Goal: Transaction & Acquisition: Download file/media

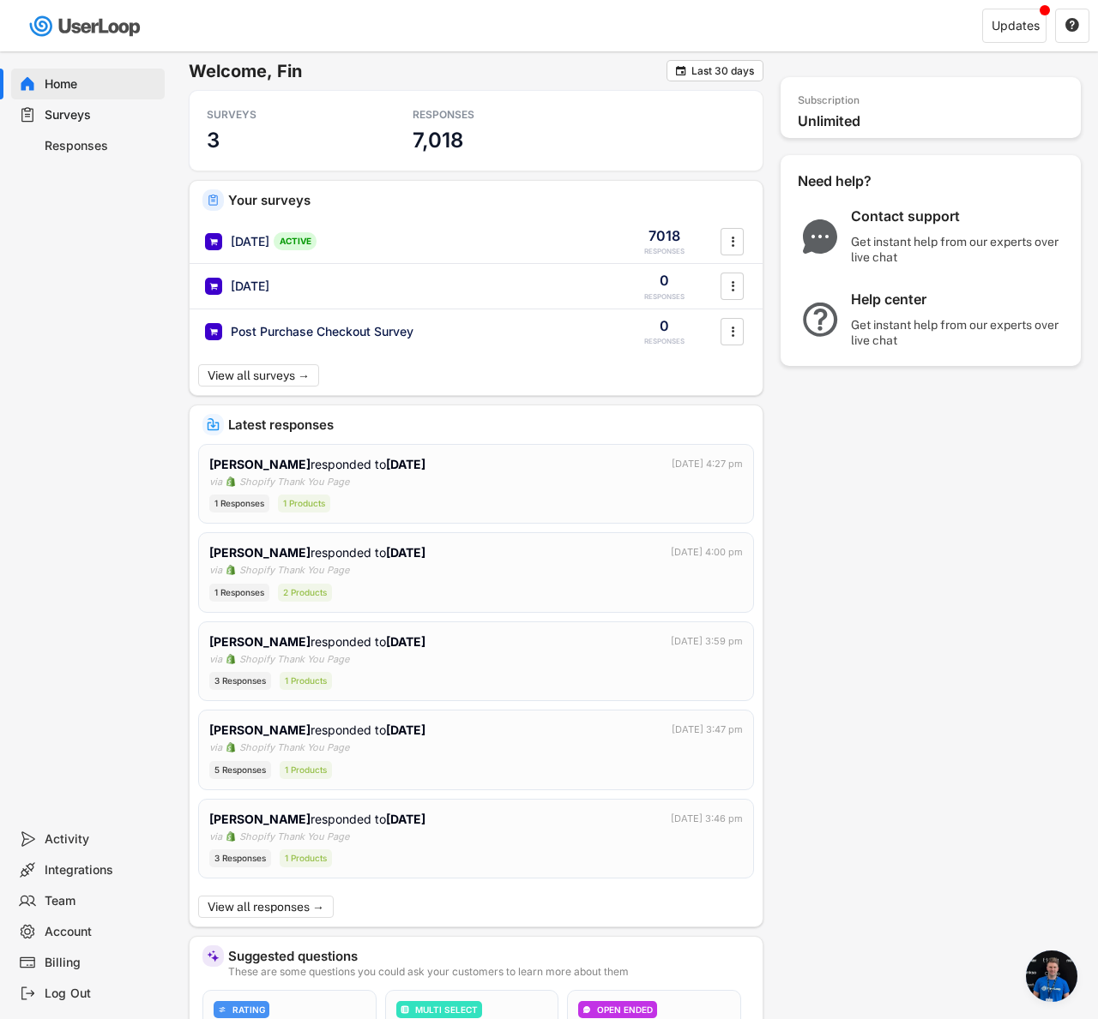
click at [98, 111] on div "Surveys" at bounding box center [101, 115] width 113 height 16
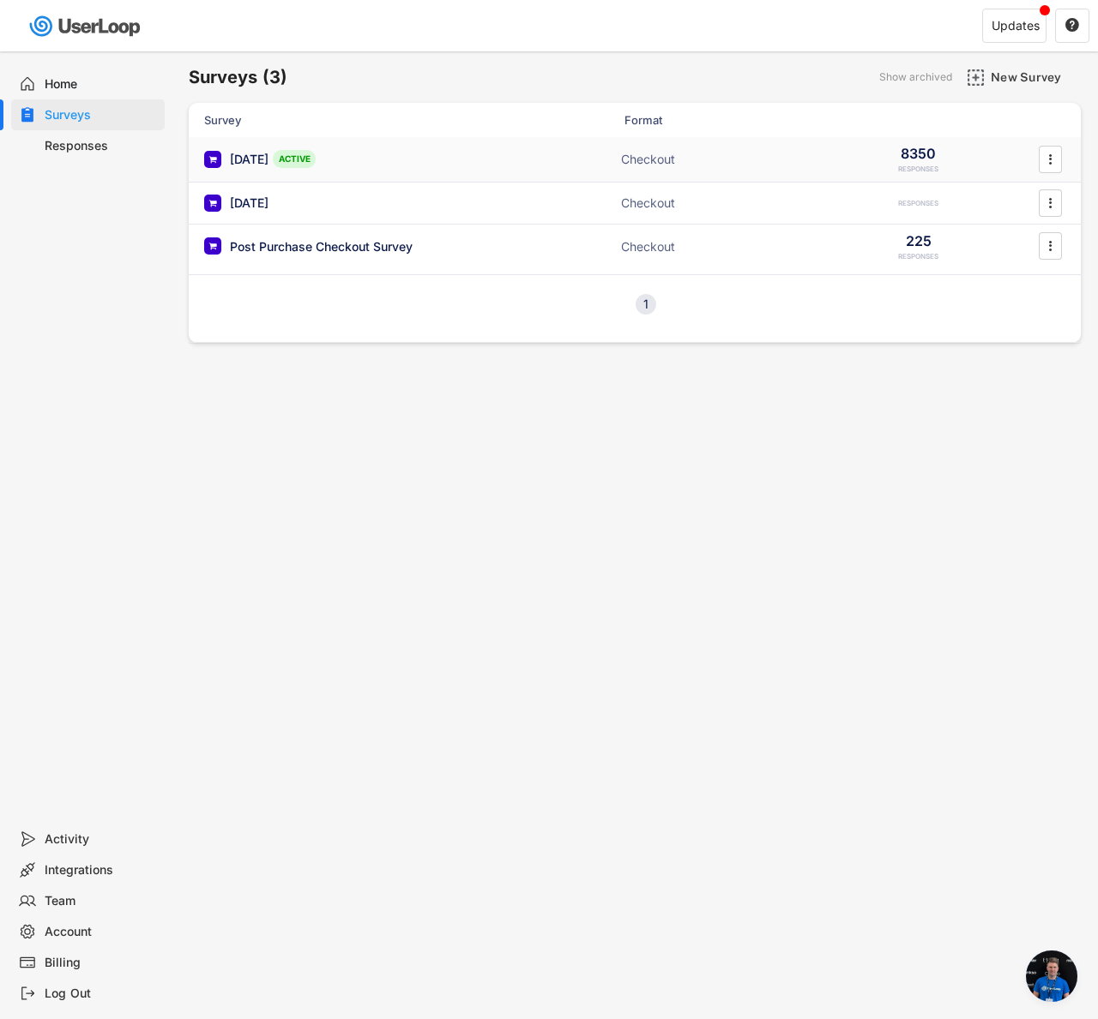
click at [360, 155] on div "[DATE] ACTIVE" at bounding box center [375, 159] width 343 height 18
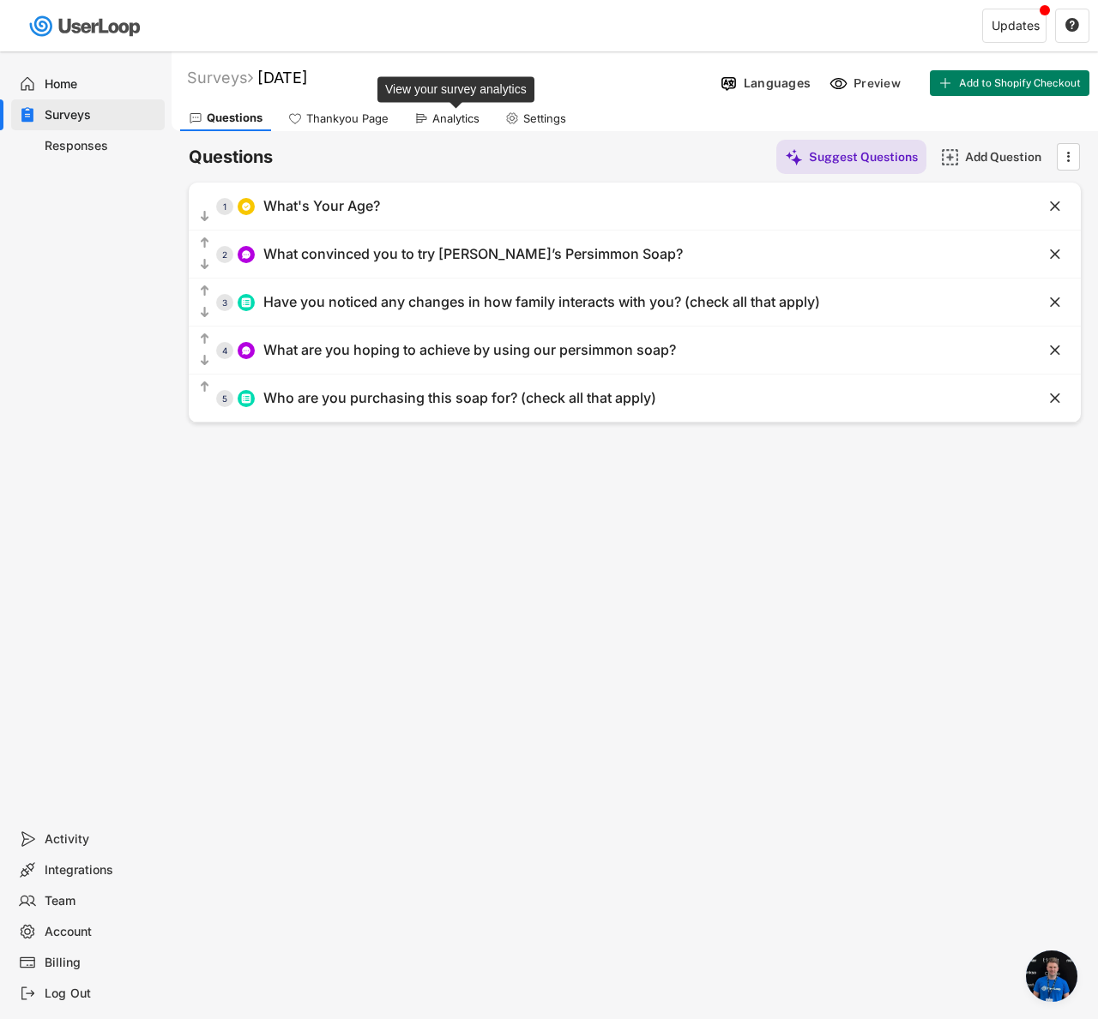
click at [456, 117] on div "Analytics" at bounding box center [455, 118] width 47 height 15
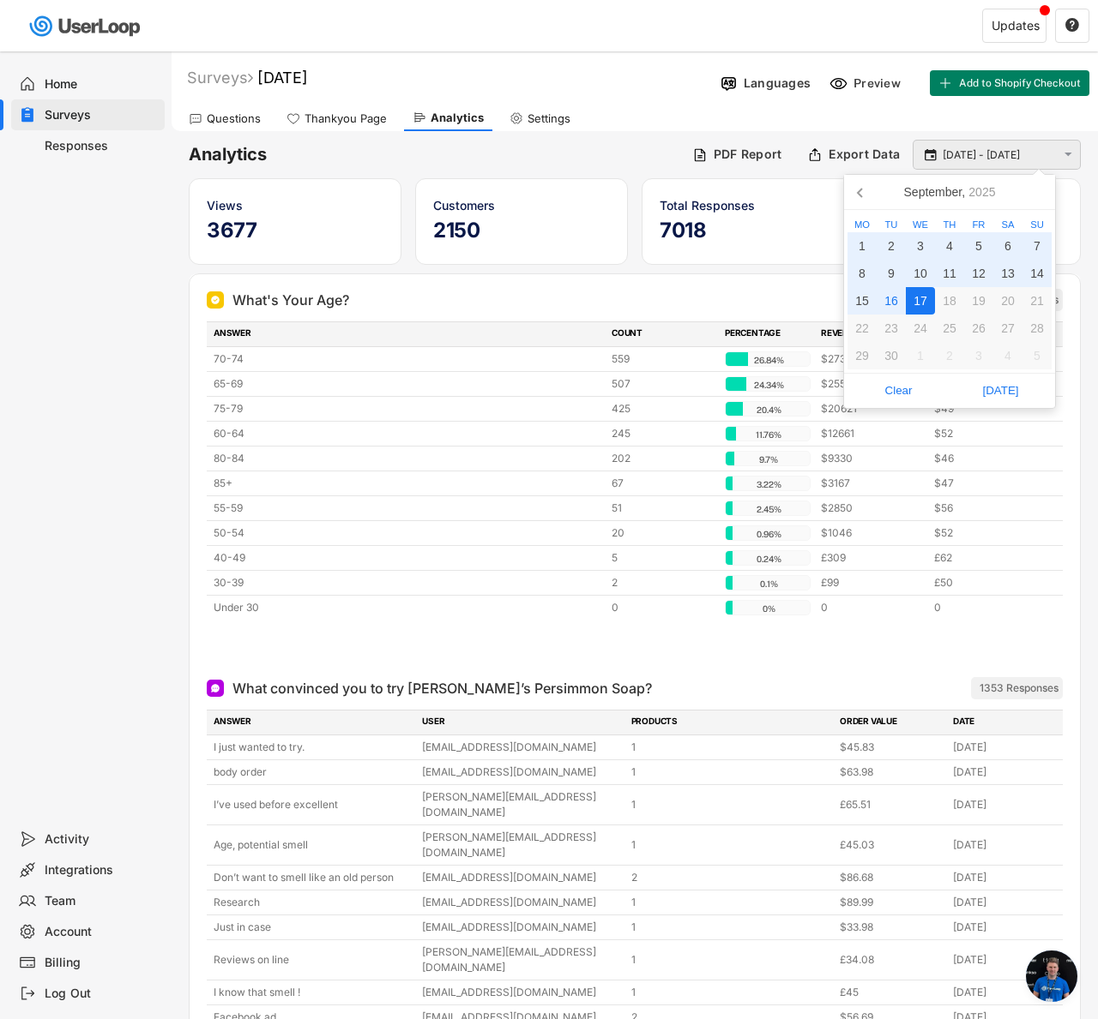
click at [990, 151] on input "[DATE] - [DATE]" at bounding box center [998, 155] width 113 height 17
click at [983, 159] on input "[DATE] - [DATE]" at bounding box center [998, 155] width 113 height 17
click at [875, 193] on nav "[DATE]" at bounding box center [949, 192] width 211 height 35
click at [863, 189] on icon at bounding box center [860, 191] width 27 height 27
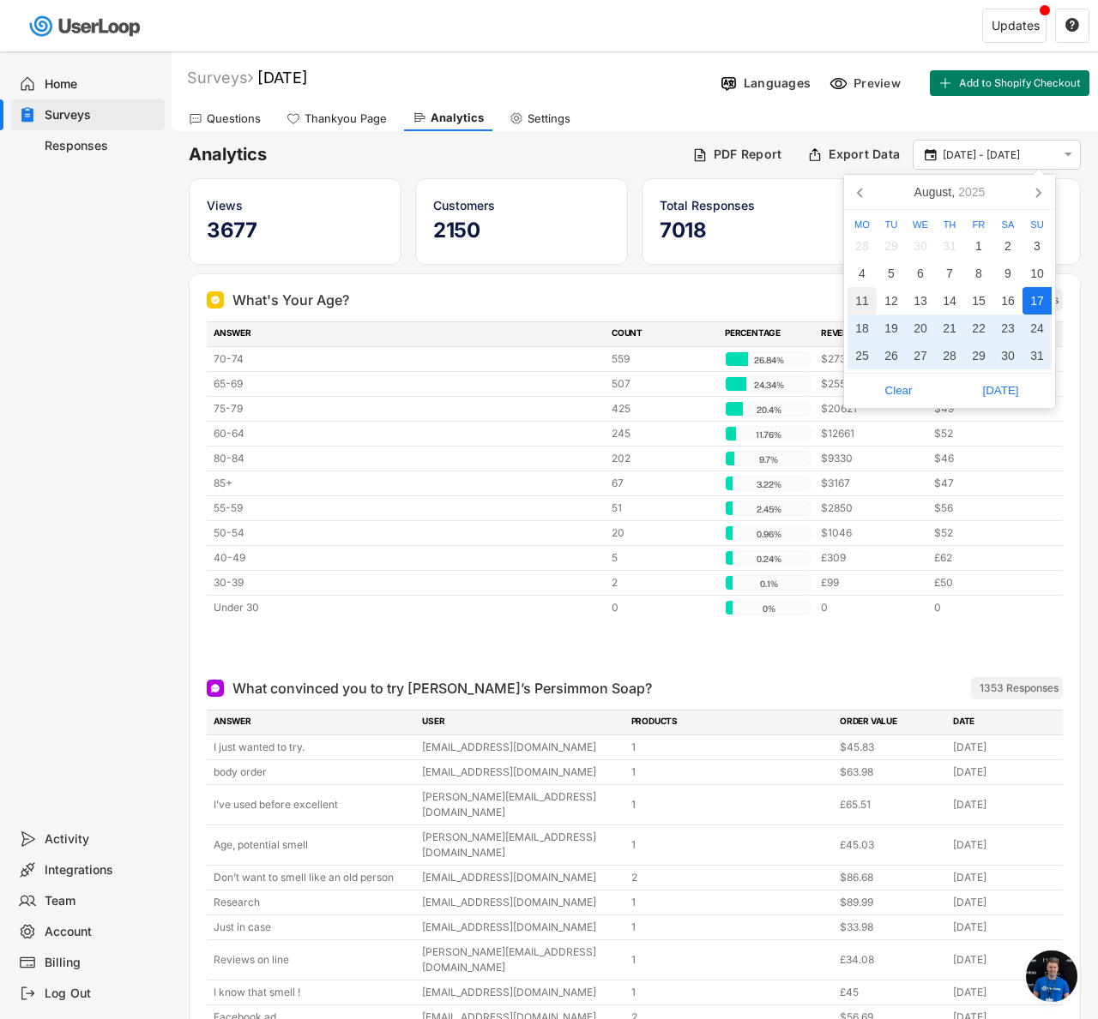
click at [854, 299] on div "11" at bounding box center [861, 300] width 29 height 27
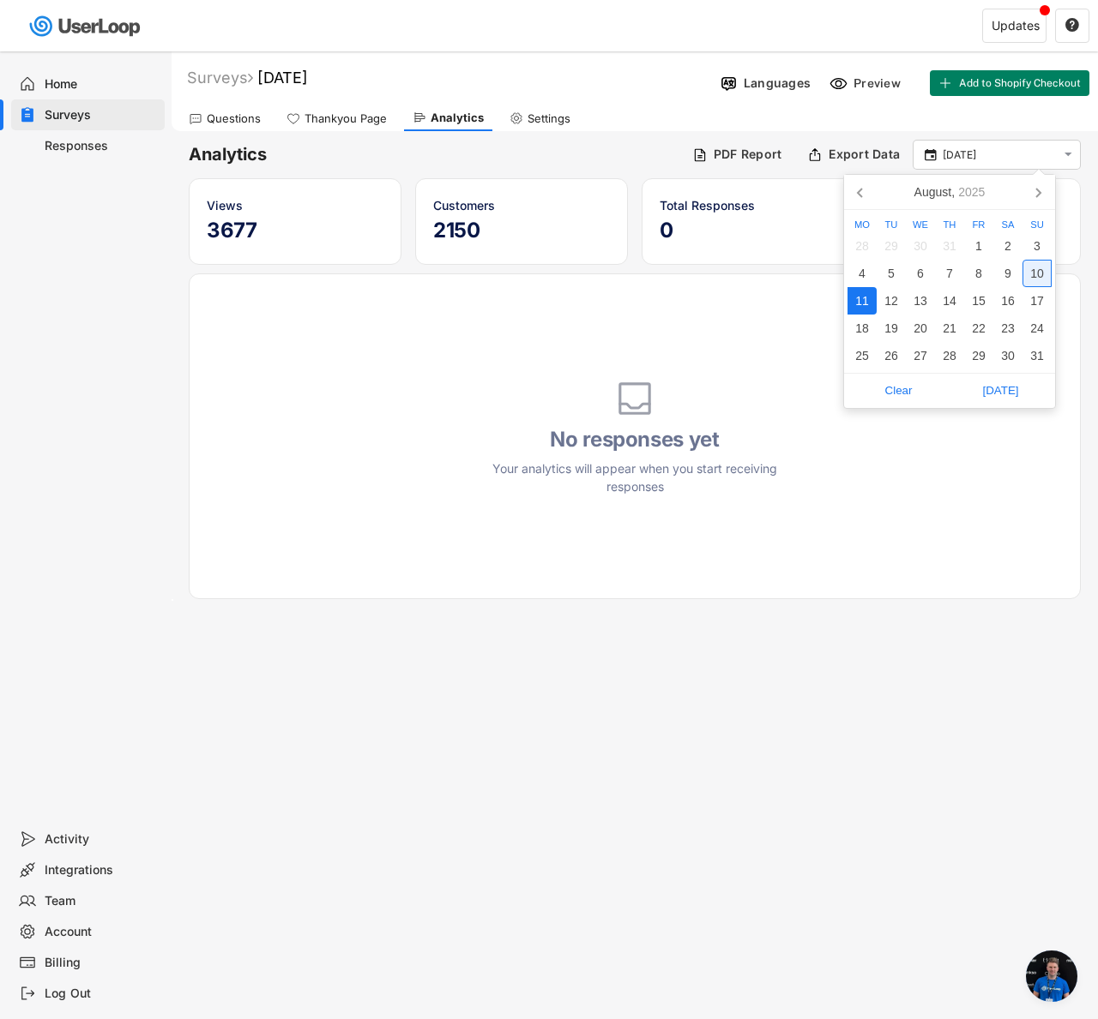
click at [1035, 271] on div "10" at bounding box center [1036, 273] width 29 height 27
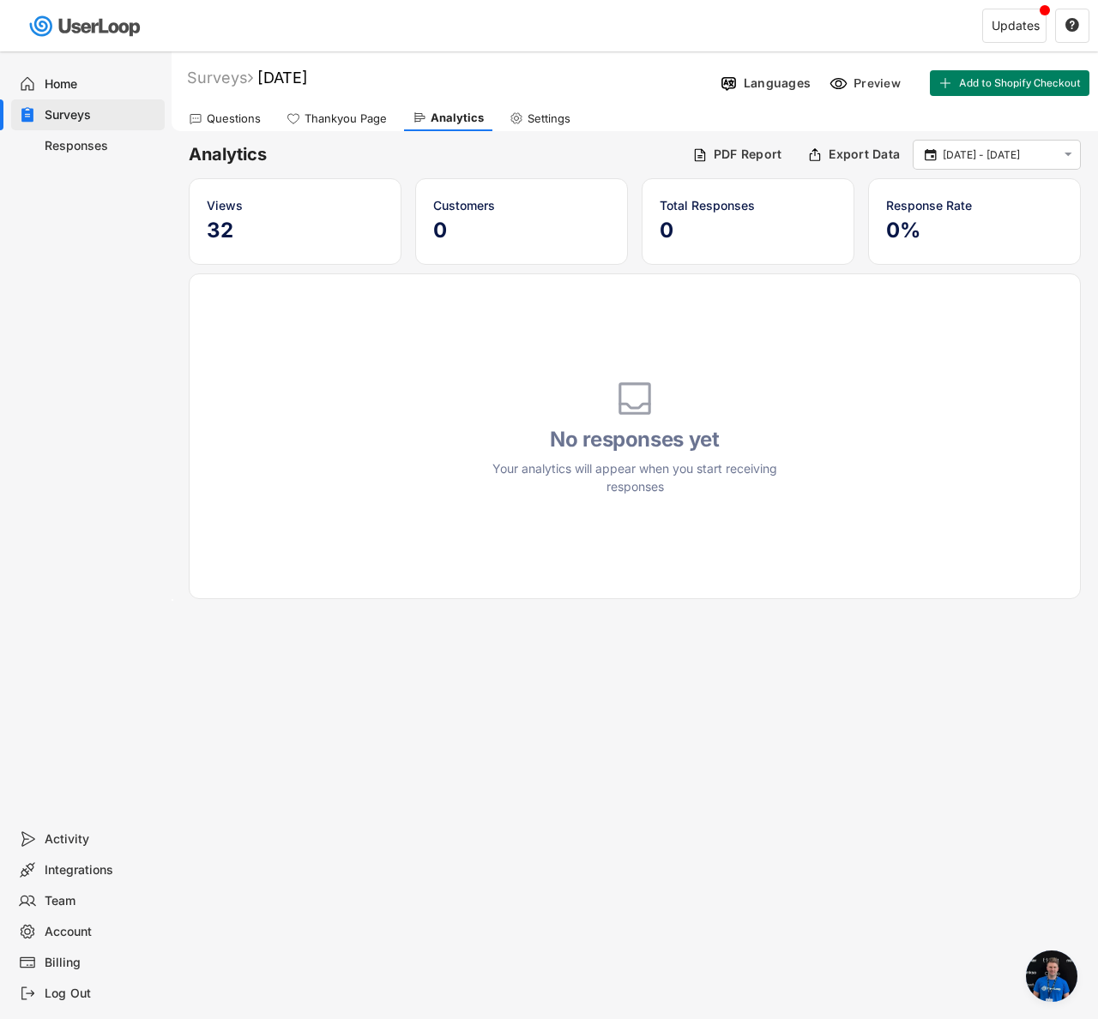
click at [1020, 170] on div "Analytics PDF Report Export Data  [DATE] - [DATE]  Views 32 Customers 0 Total…" at bounding box center [634, 366] width 926 height 470
click at [1017, 165] on div " [DATE] - [DATE] " at bounding box center [996, 155] width 168 height 30
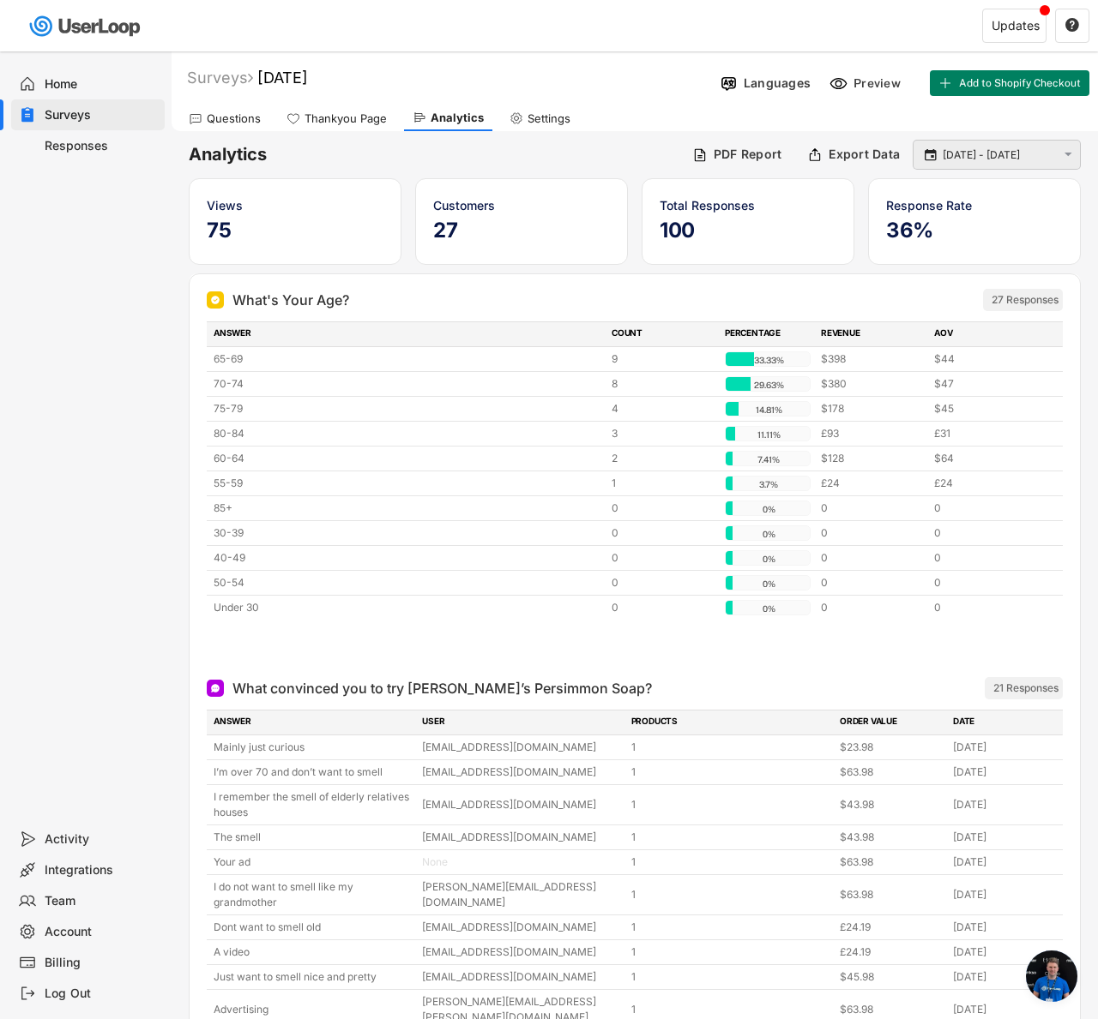
click at [1014, 156] on input "[DATE] - [DATE]" at bounding box center [998, 155] width 113 height 17
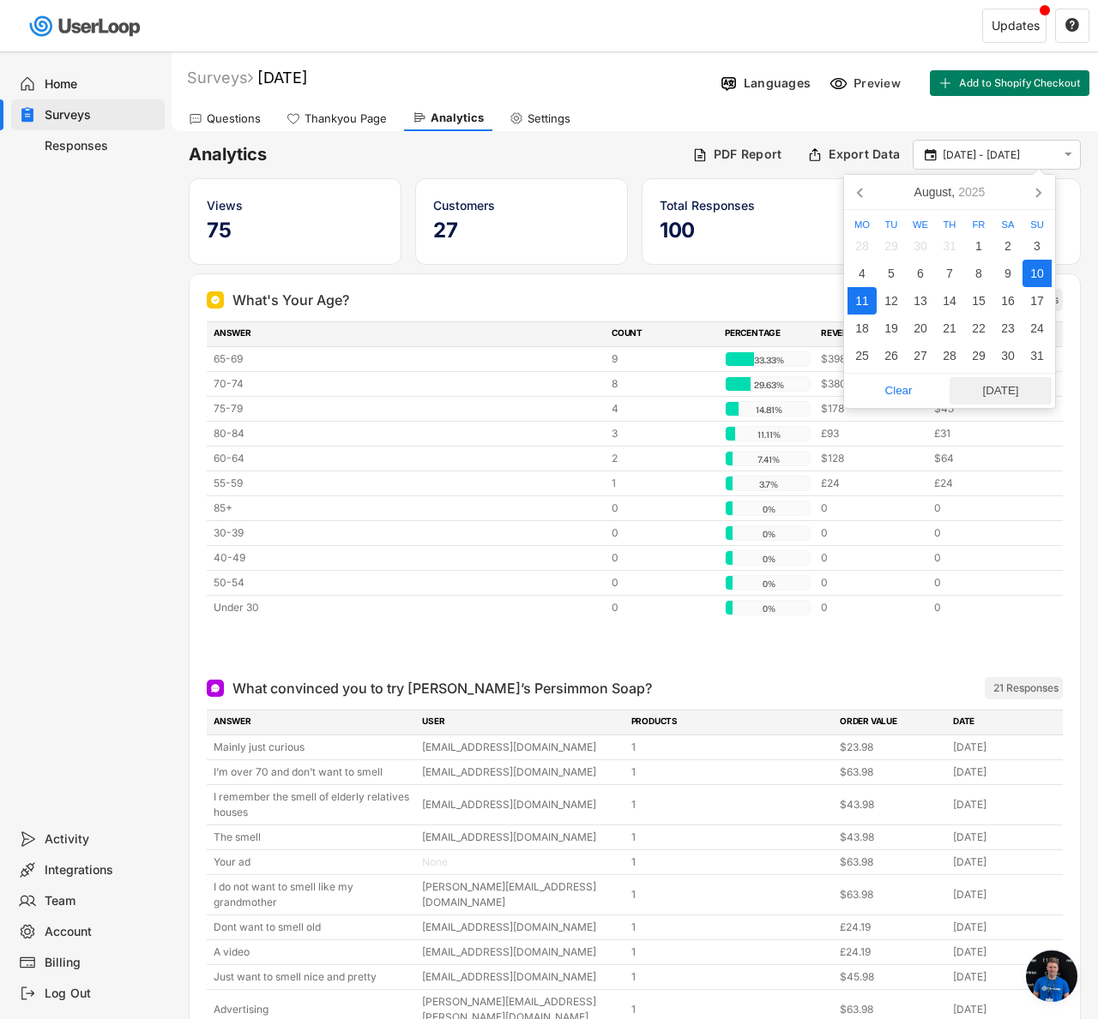
click at [1002, 385] on span "[DATE]" at bounding box center [1000, 391] width 92 height 26
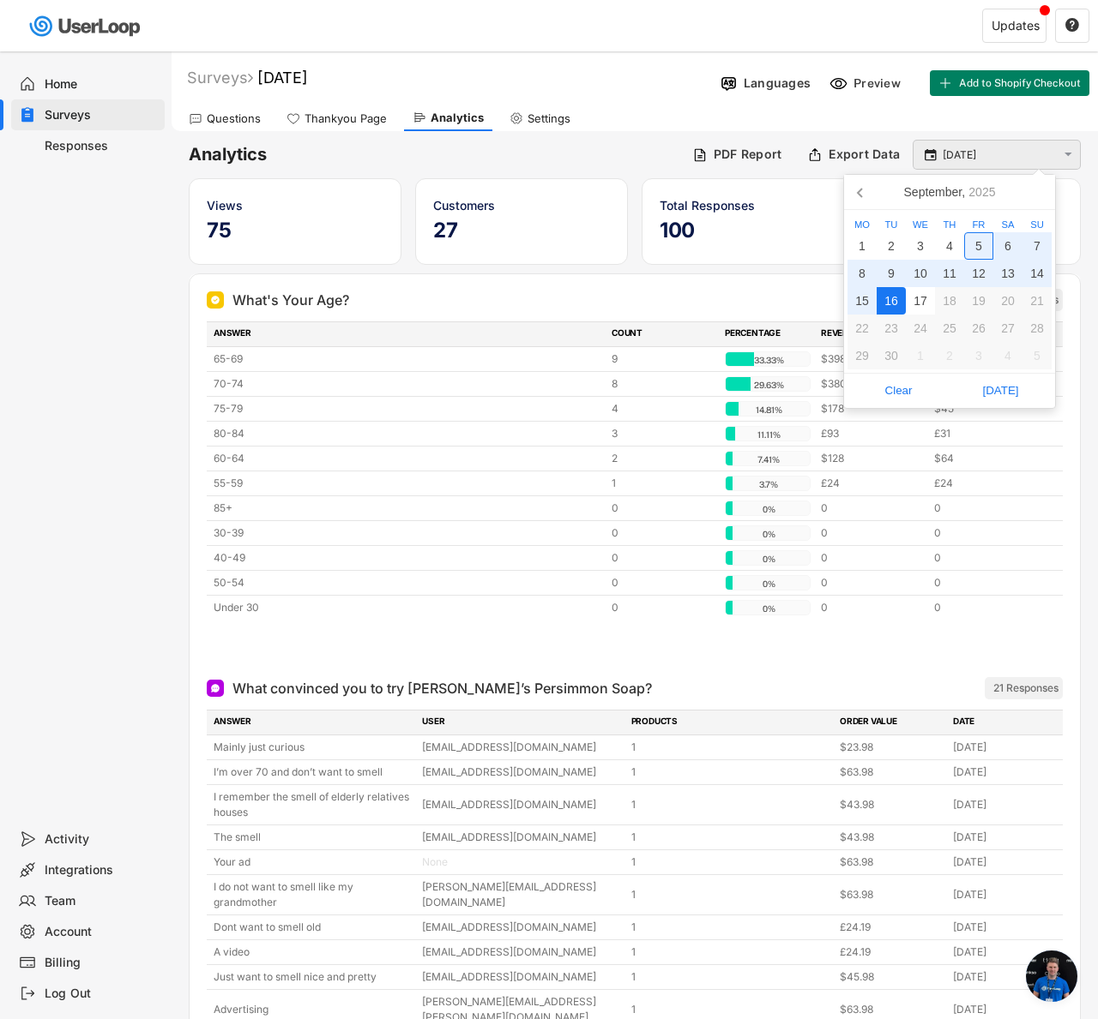
click at [987, 143] on div " [DATE] " at bounding box center [996, 155] width 168 height 30
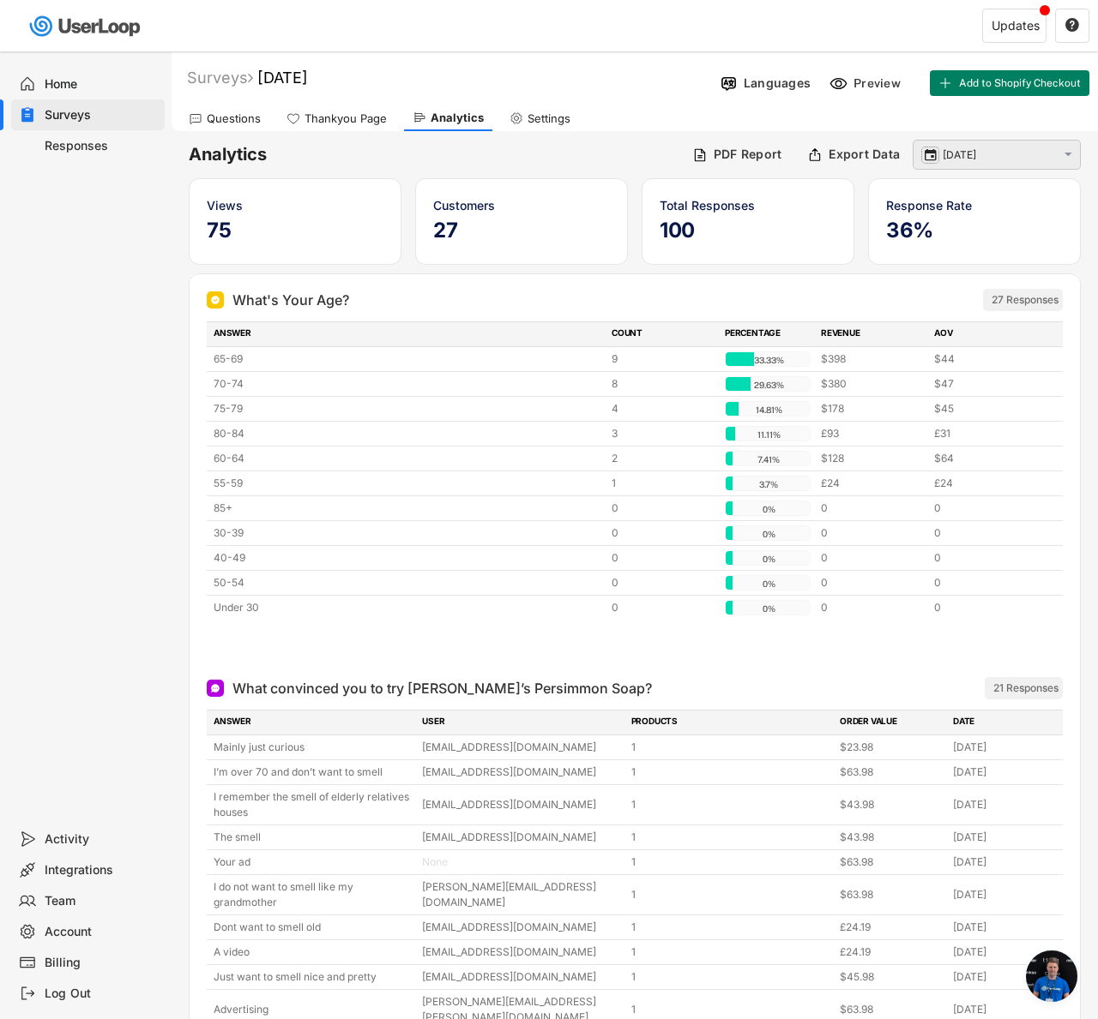
click at [930, 153] on text "" at bounding box center [930, 154] width 12 height 15
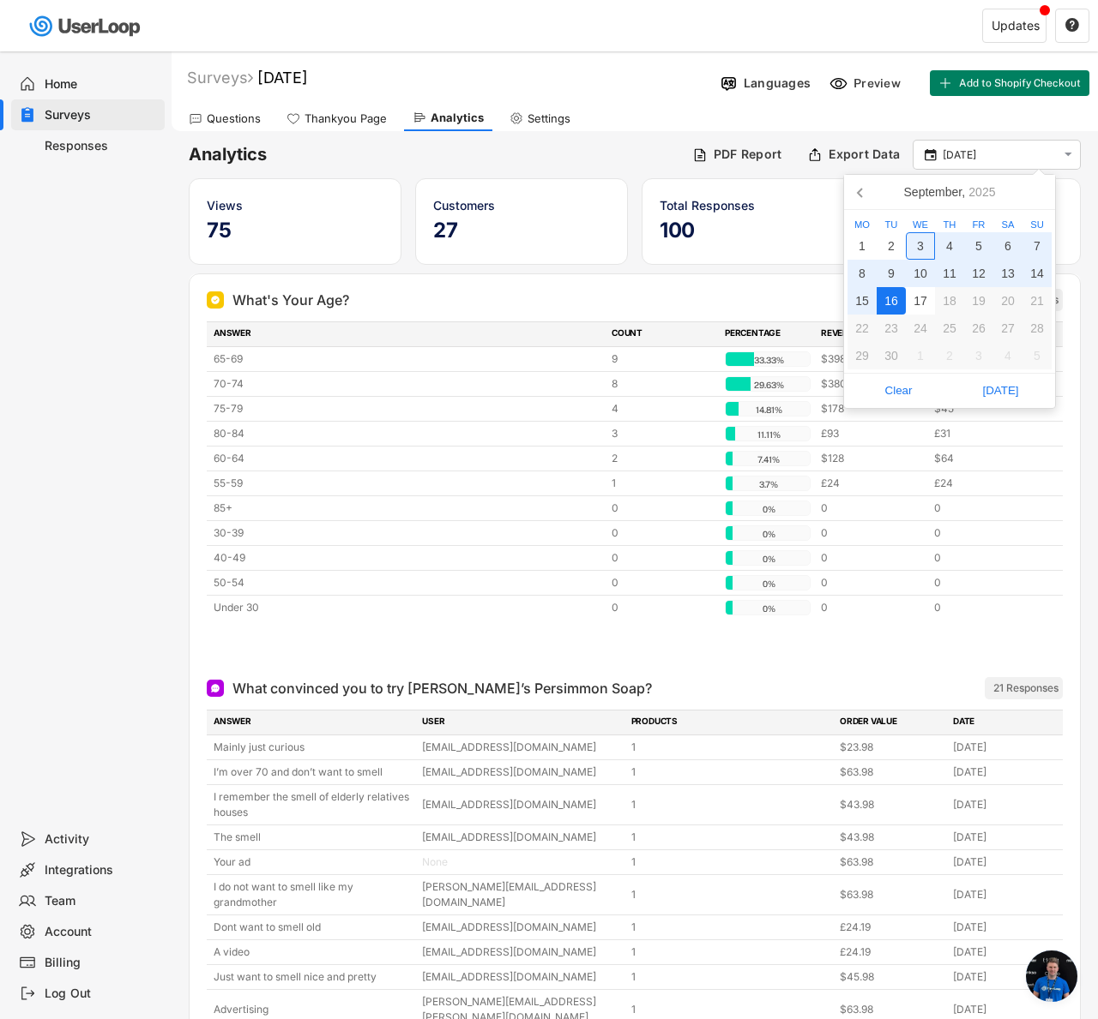
drag, startPoint x: 857, startPoint y: 202, endPoint x: 891, endPoint y: 213, distance: 35.2
click at [857, 202] on icon at bounding box center [860, 191] width 27 height 27
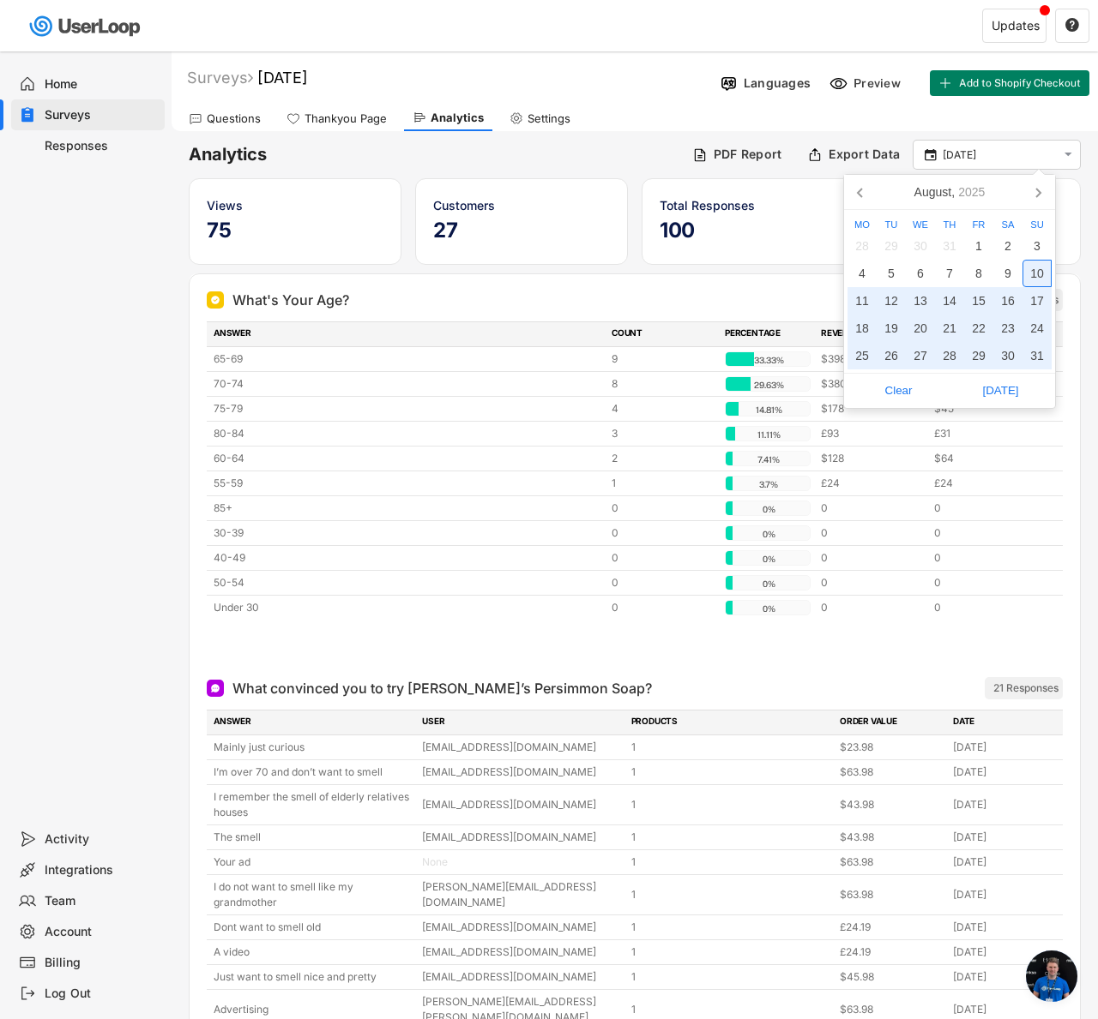
click at [1029, 281] on div "10" at bounding box center [1036, 273] width 29 height 27
type input "[DATE] - [DATE]"
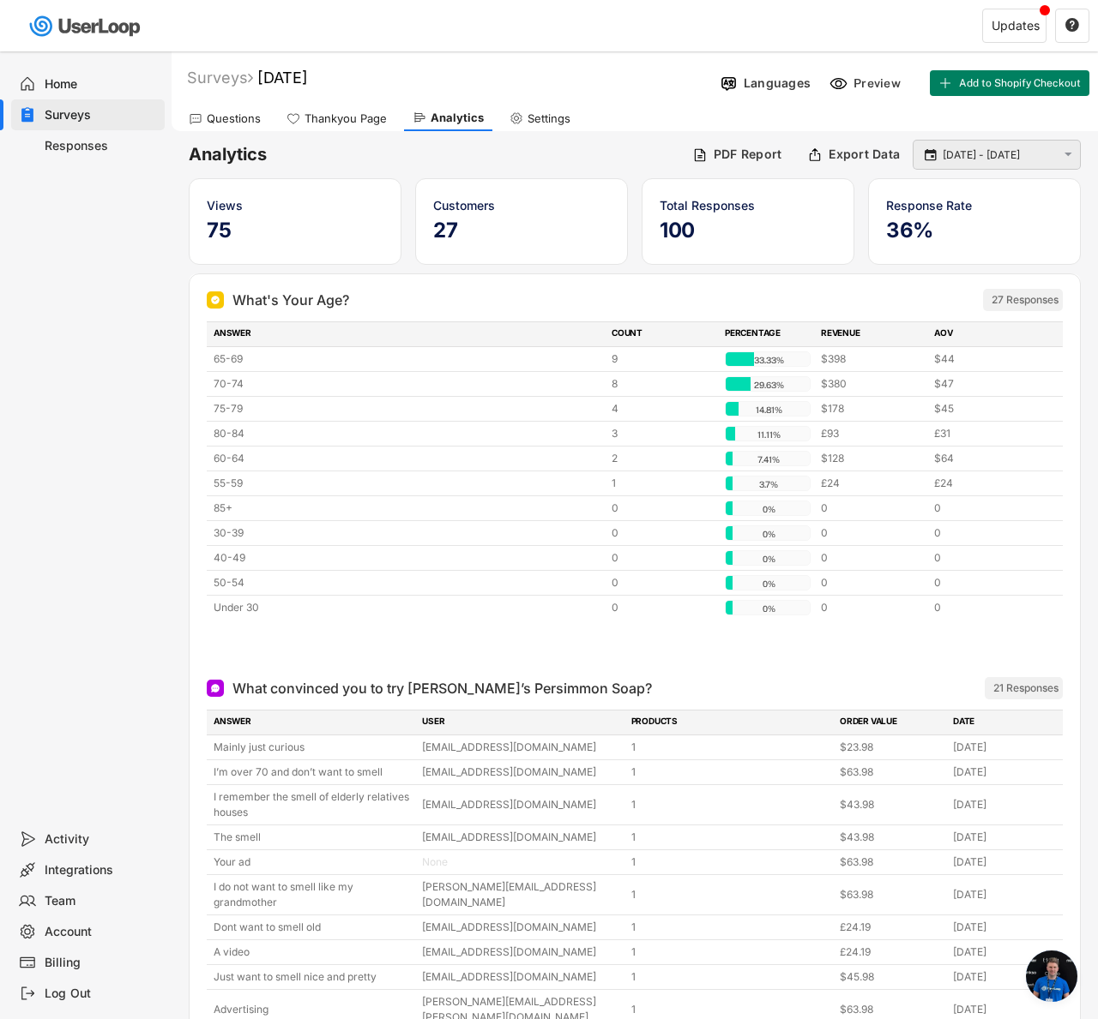
click at [1038, 163] on div " [DATE] - [DATE] " at bounding box center [996, 155] width 168 height 30
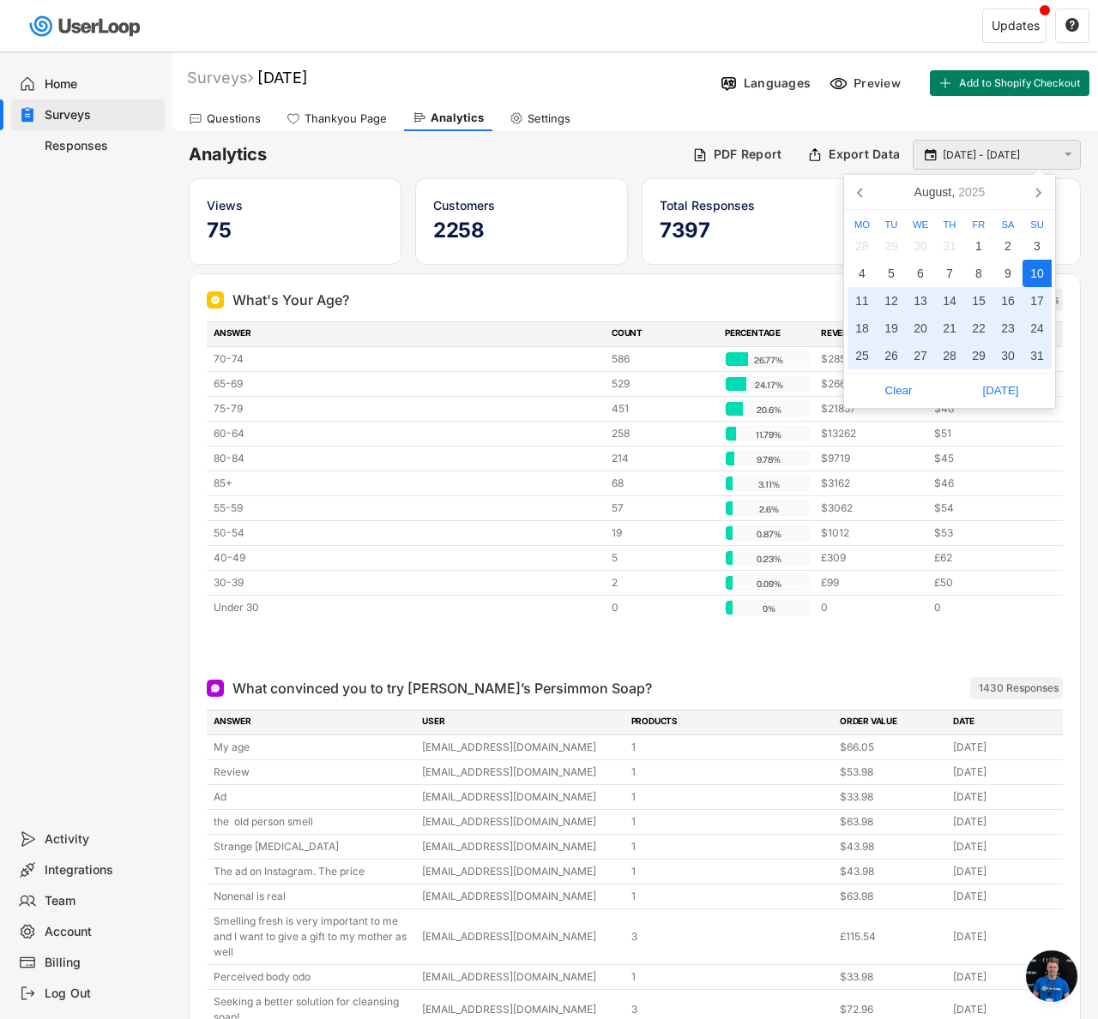
click at [1024, 153] on input "[DATE] - [DATE]" at bounding box center [998, 155] width 113 height 17
click at [1022, 115] on div "Questions Thankyou Page Analytics Settings" at bounding box center [634, 116] width 926 height 30
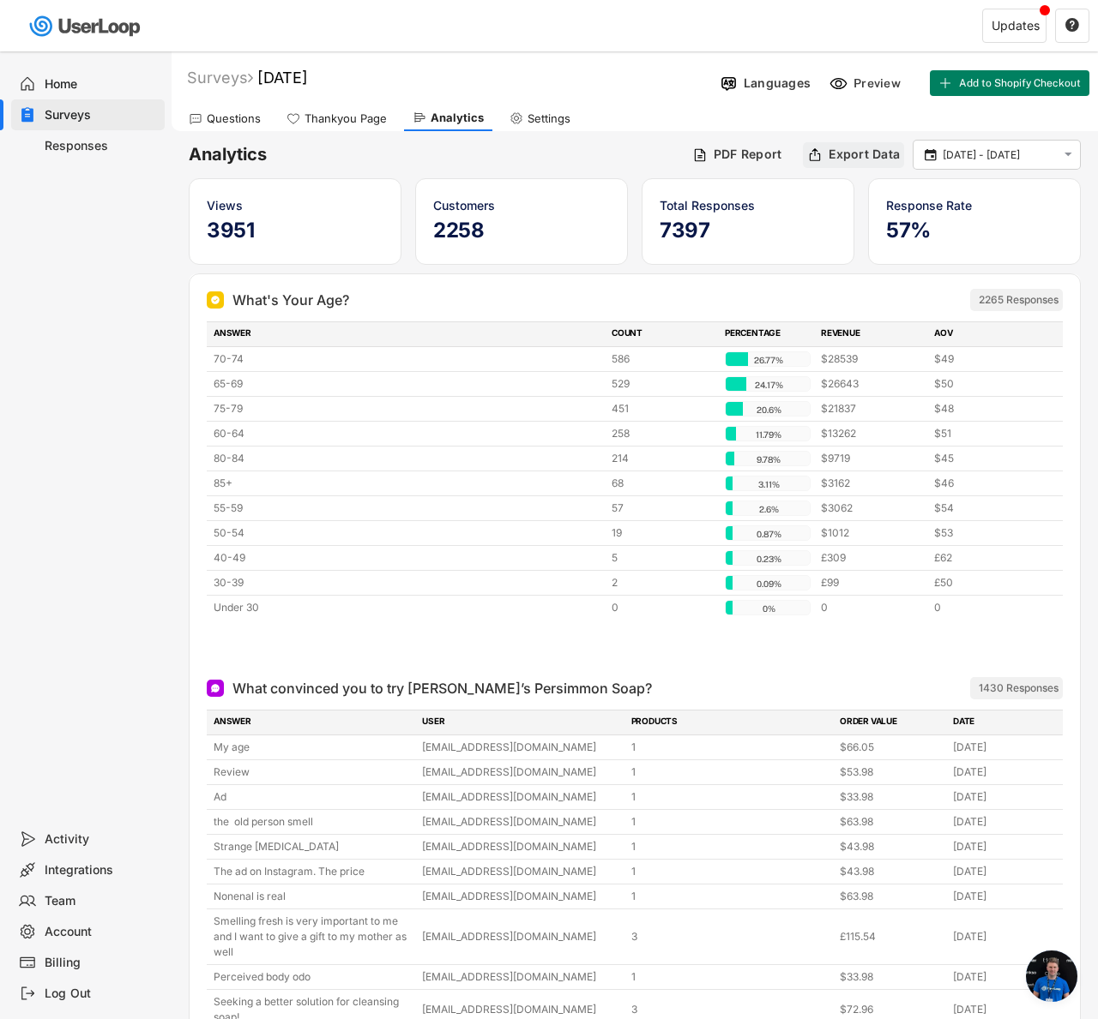
click at [877, 152] on div "Export Data" at bounding box center [863, 154] width 71 height 15
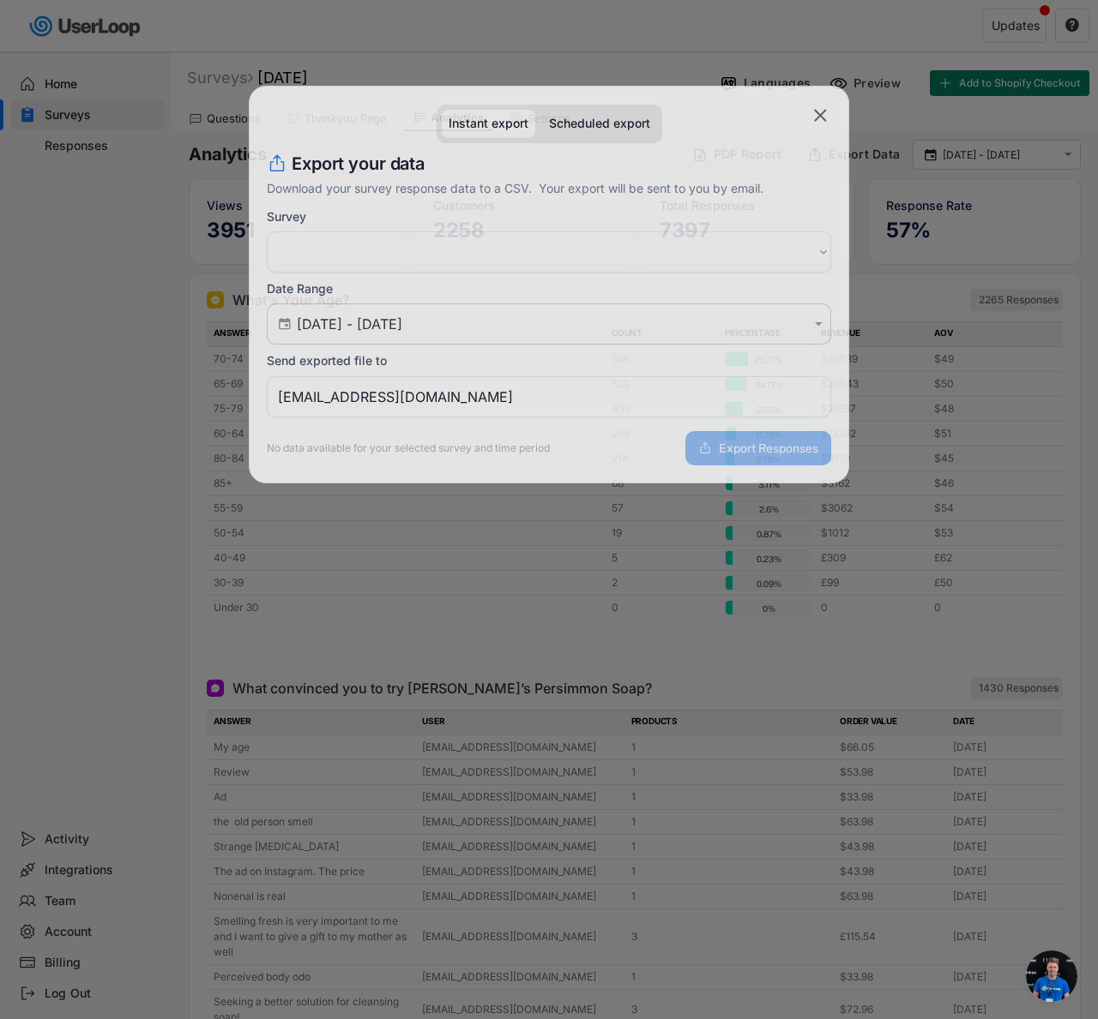
select select ""1348695171700984260__LOOKUP__1754315388043x853168074462330900""
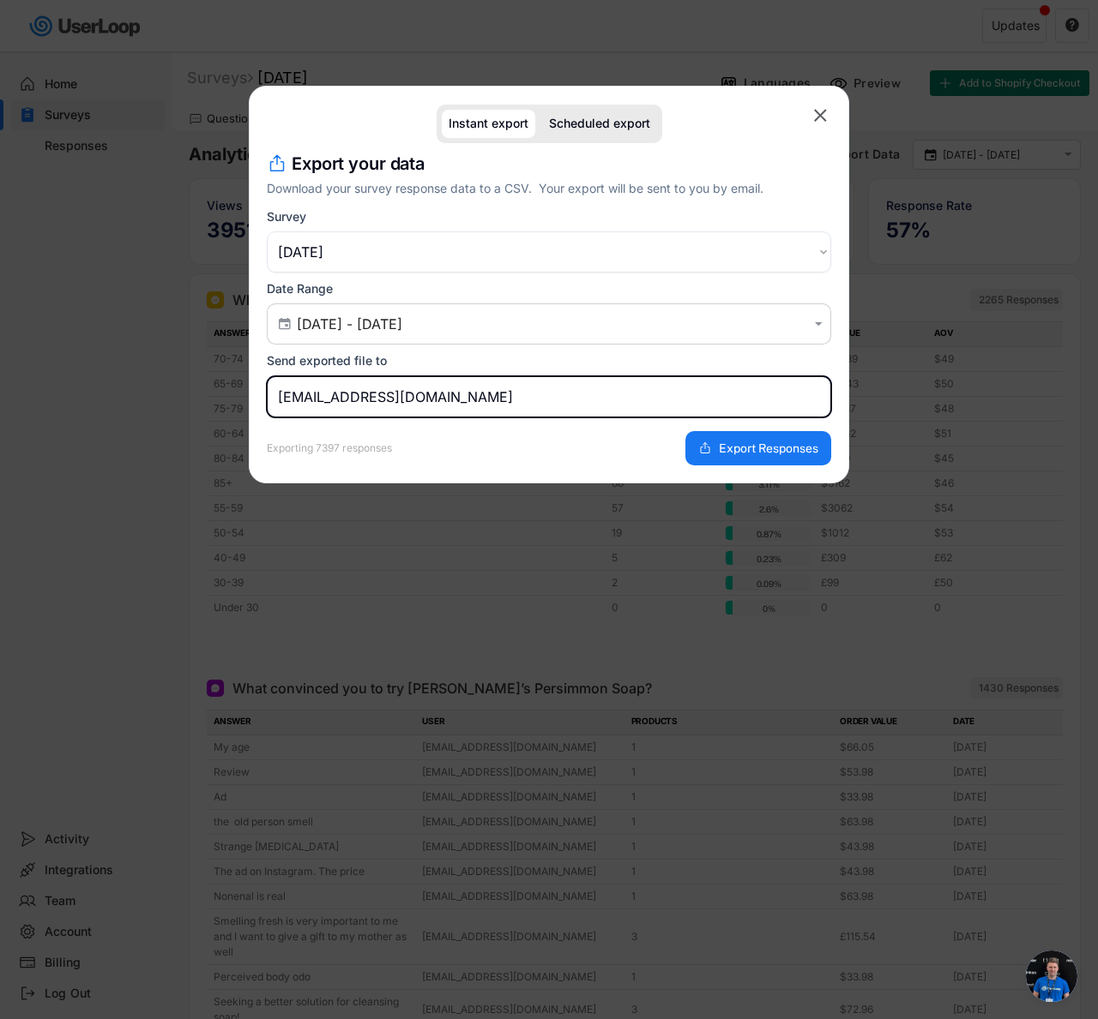
drag, startPoint x: 346, startPoint y: 394, endPoint x: 213, endPoint y: 385, distance: 134.0
click at [213, 385] on body "Welcome, Fin  Last 30 days SURVEYS 3 RESPONSES 7,018 Your surveys [DATE] ACTIV…" at bounding box center [549, 509] width 1098 height 1019
type input "[EMAIL_ADDRESS][DOMAIN_NAME]"
click at [737, 451] on span "Export Responses" at bounding box center [768, 448] width 99 height 12
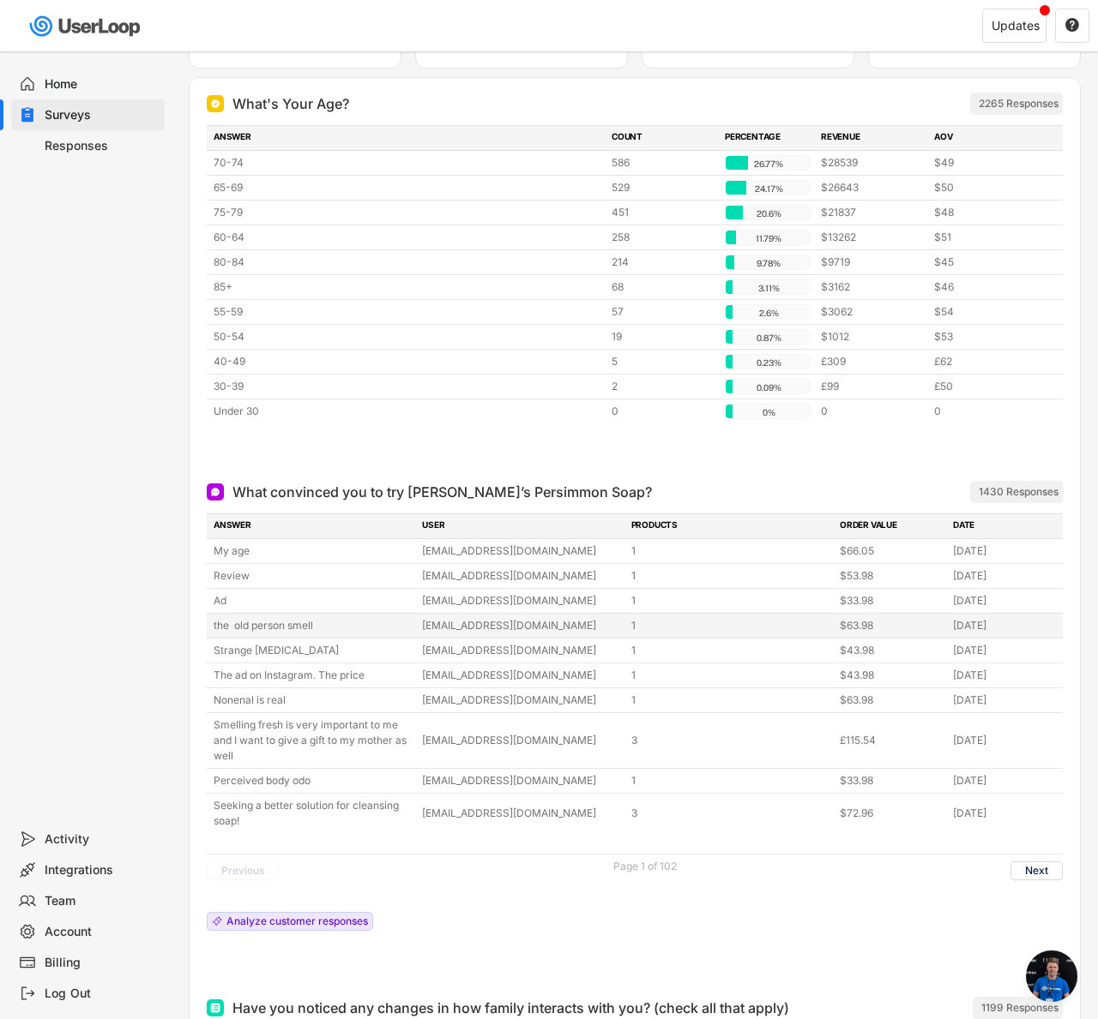
scroll to position [195, 0]
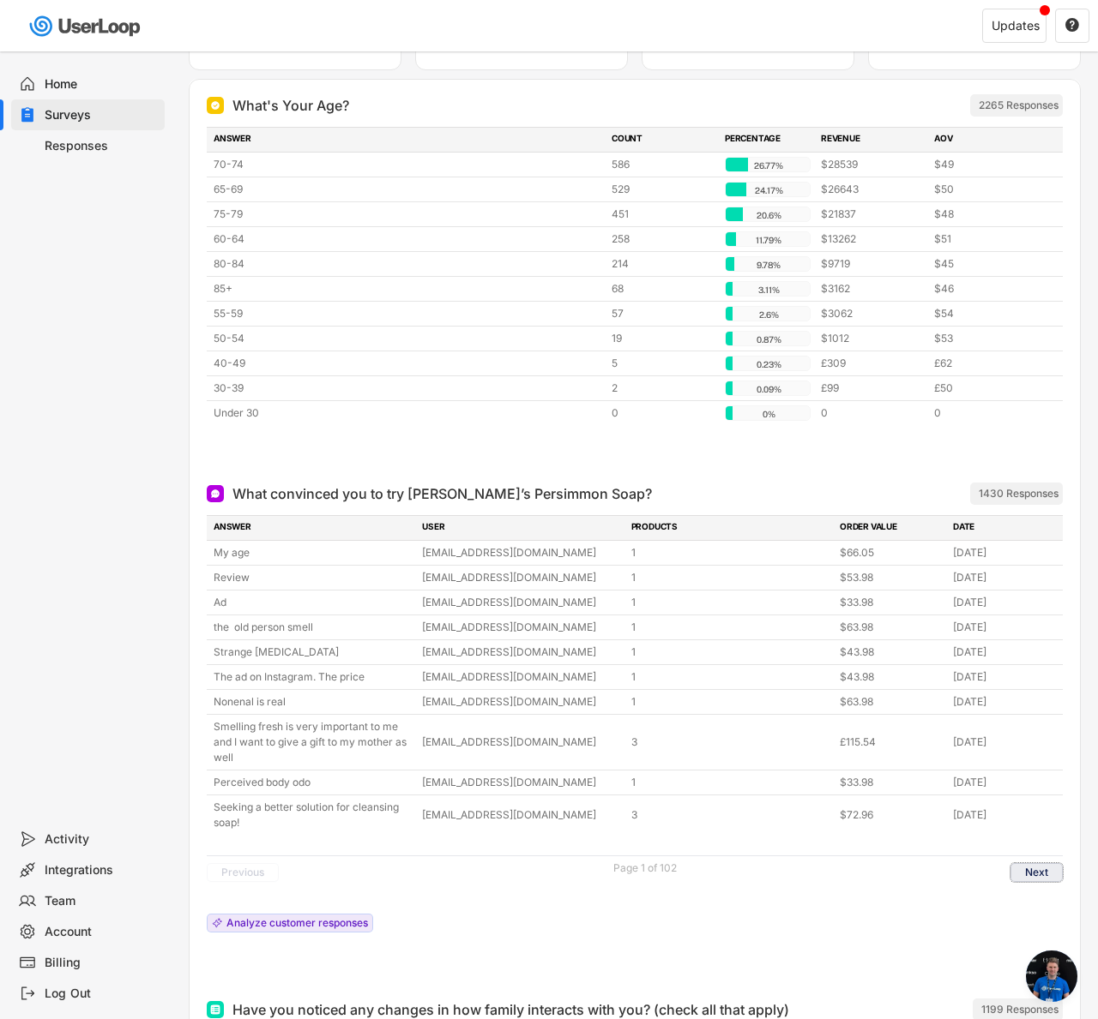
click at [1037, 874] on button "Next" at bounding box center [1036, 872] width 52 height 19
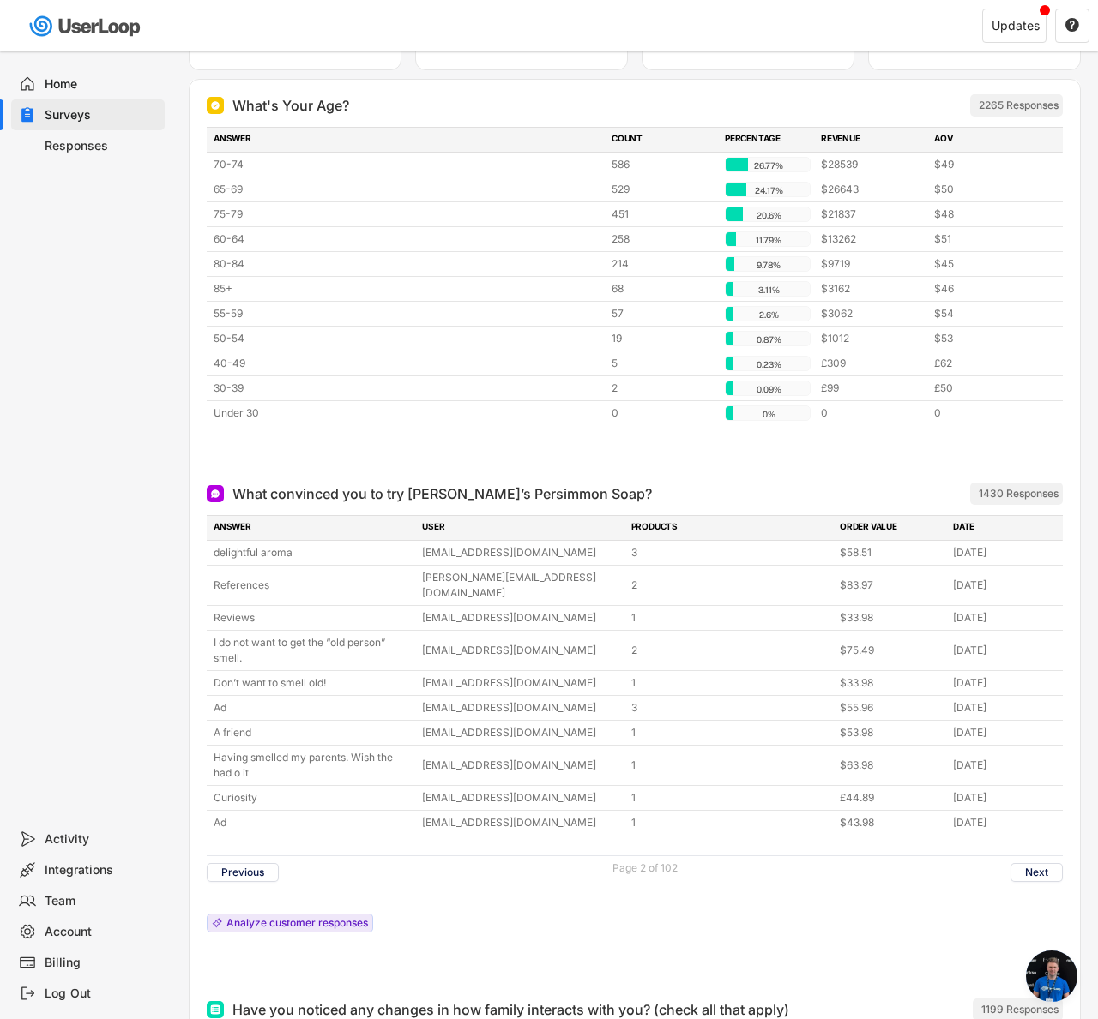
click at [1032, 871] on div "Previous Page 2 of 102 Next" at bounding box center [635, 872] width 856 height 33
click at [1024, 863] on button "Next" at bounding box center [1036, 872] width 52 height 19
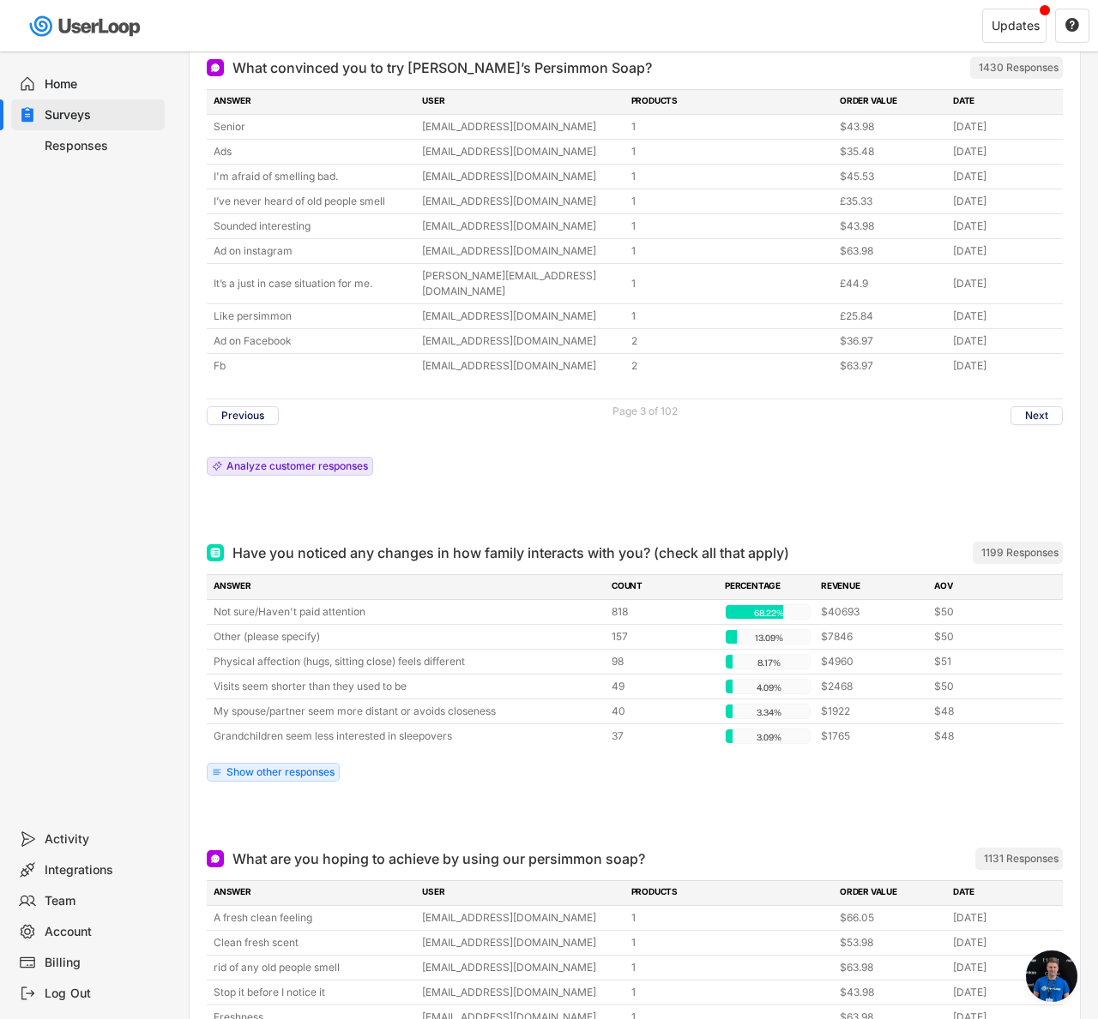
scroll to position [653, 0]
